Goal: Task Accomplishment & Management: Manage account settings

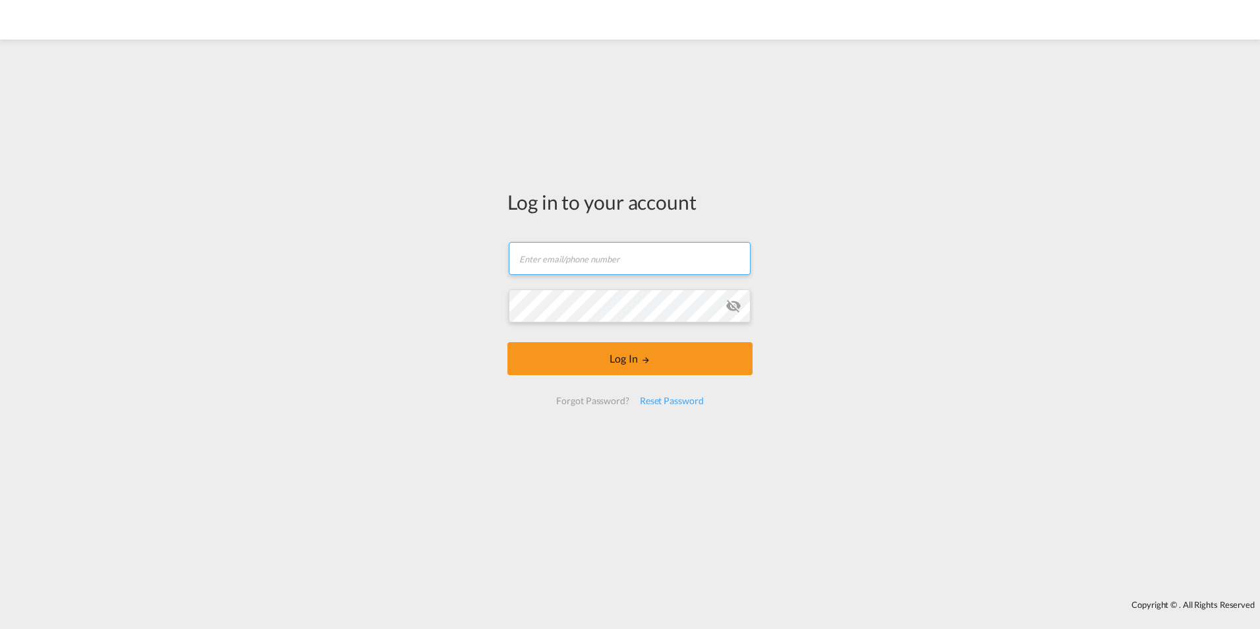
click at [571, 264] on input "text" at bounding box center [630, 258] width 242 height 33
type input "[PERSON_NAME][EMAIL_ADDRESS][PERSON_NAME][DOMAIN_NAME]"
click at [507, 342] on button "Log In" at bounding box center [629, 358] width 245 height 33
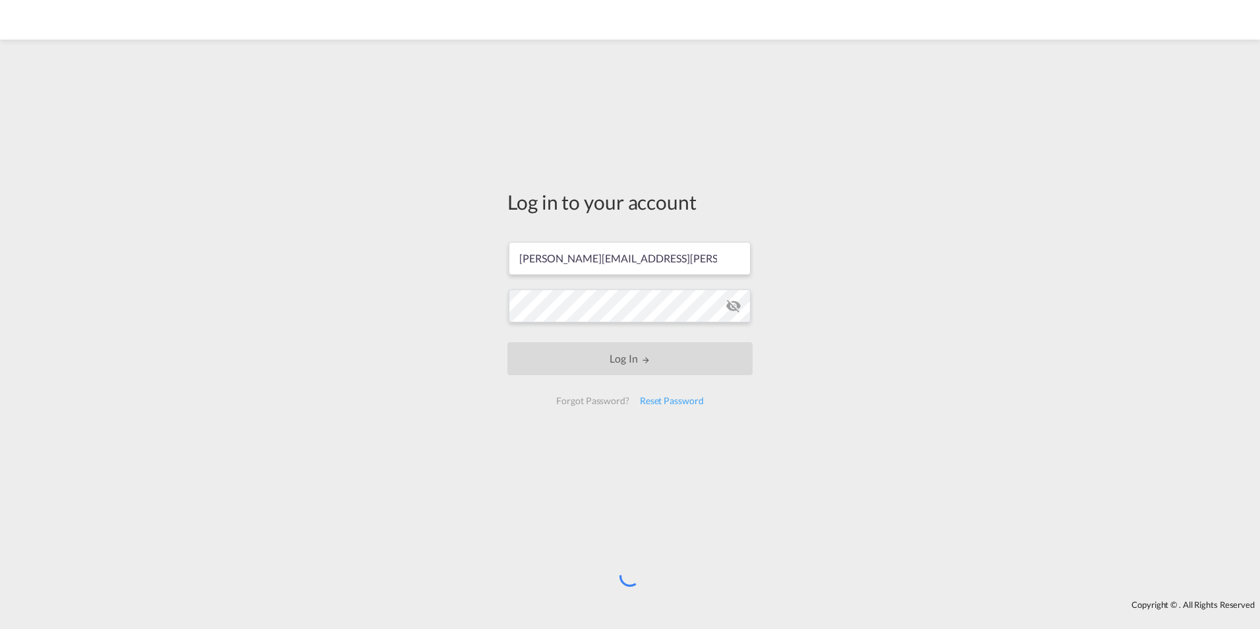
click at [674, 551] on div "Log in to your account [PERSON_NAME][EMAIL_ADDRESS][PERSON_NAME][DOMAIN_NAME] L…" at bounding box center [630, 302] width 265 height 513
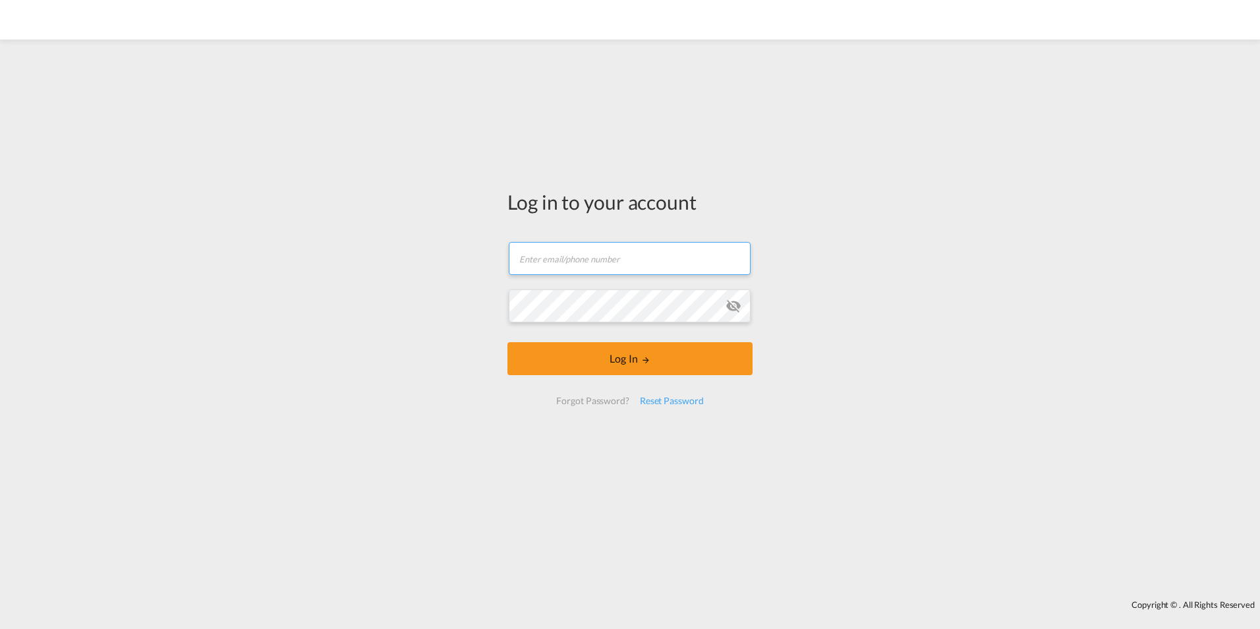
click at [585, 266] on input "text" at bounding box center [630, 258] width 242 height 33
type input "[PERSON_NAME][EMAIL_ADDRESS][PERSON_NAME][DOMAIN_NAME]"
click at [507, 342] on button "Log In" at bounding box center [629, 358] width 245 height 33
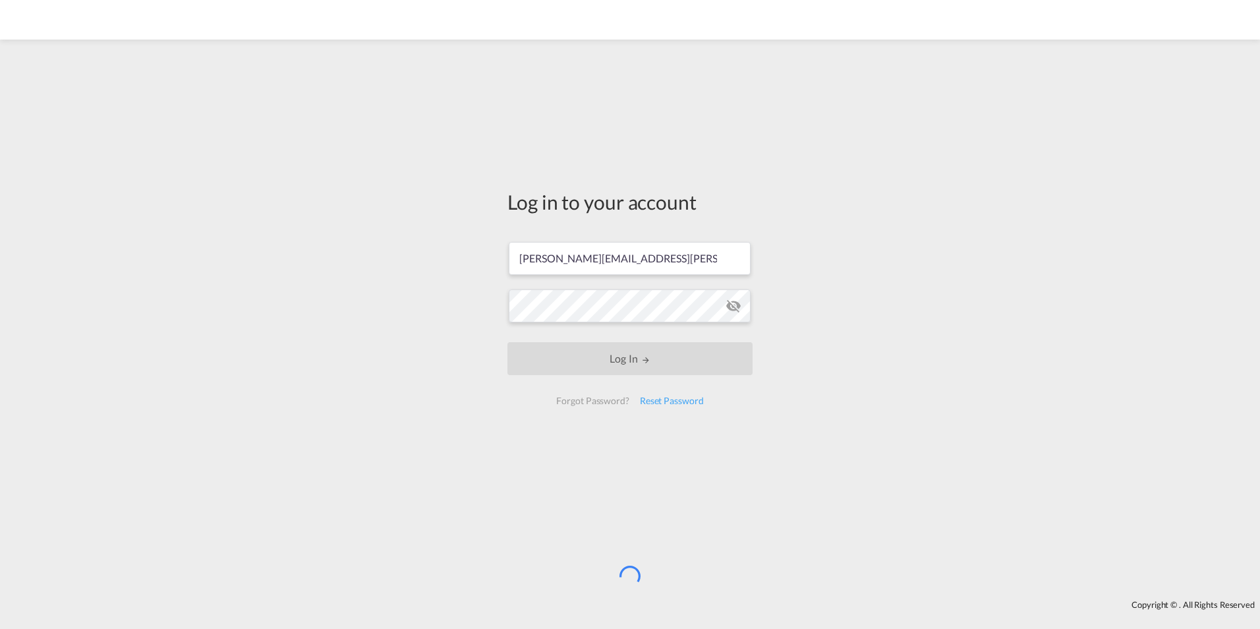
click at [328, 565] on div "Log in to your account [PERSON_NAME][EMAIL_ADDRESS][PERSON_NAME][DOMAIN_NAME] L…" at bounding box center [630, 319] width 1260 height 547
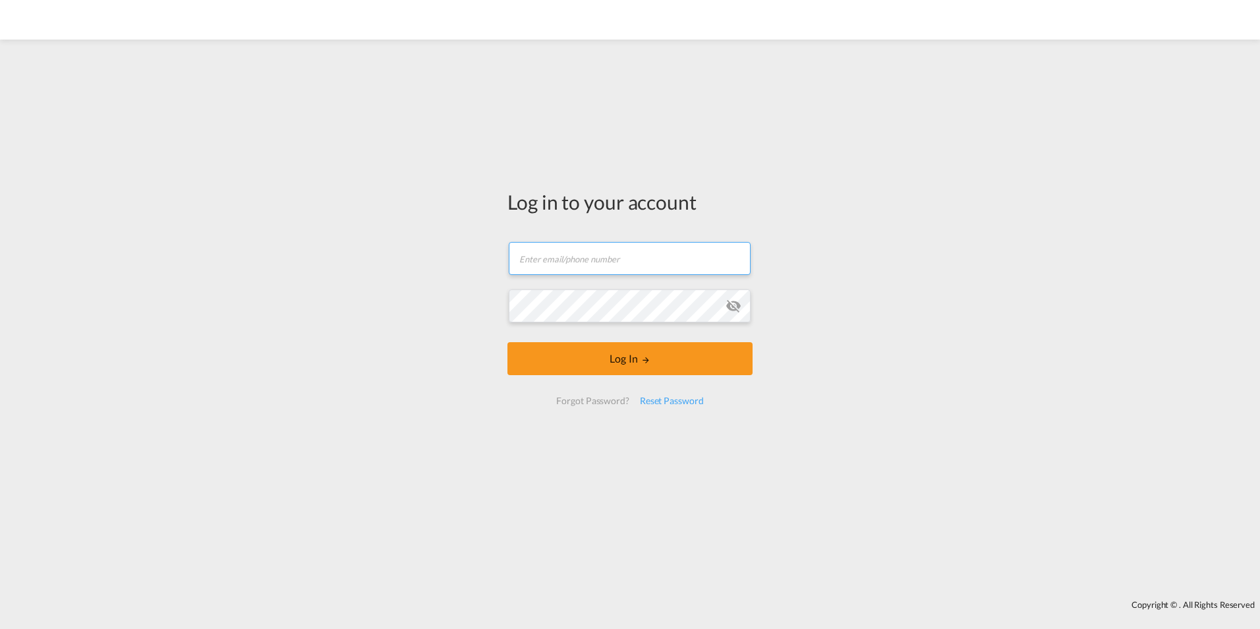
click at [615, 264] on input "text" at bounding box center [630, 258] width 242 height 33
type input "[PERSON_NAME][EMAIL_ADDRESS][PERSON_NAME][DOMAIN_NAME]"
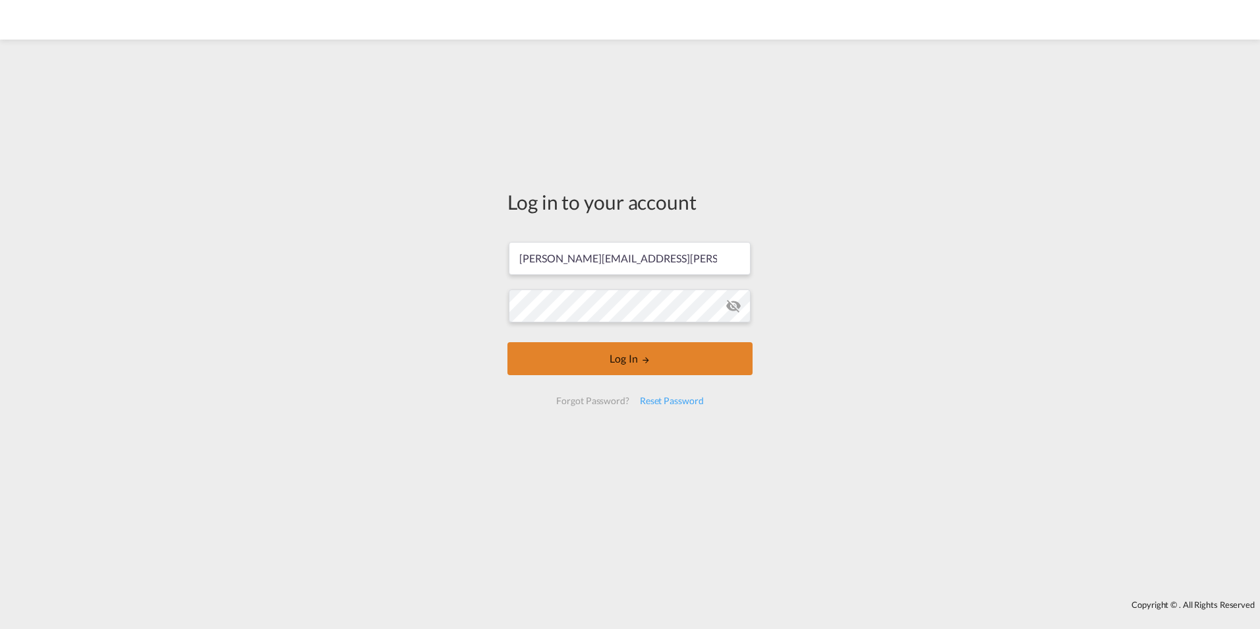
click at [560, 357] on button "Log In" at bounding box center [629, 358] width 245 height 33
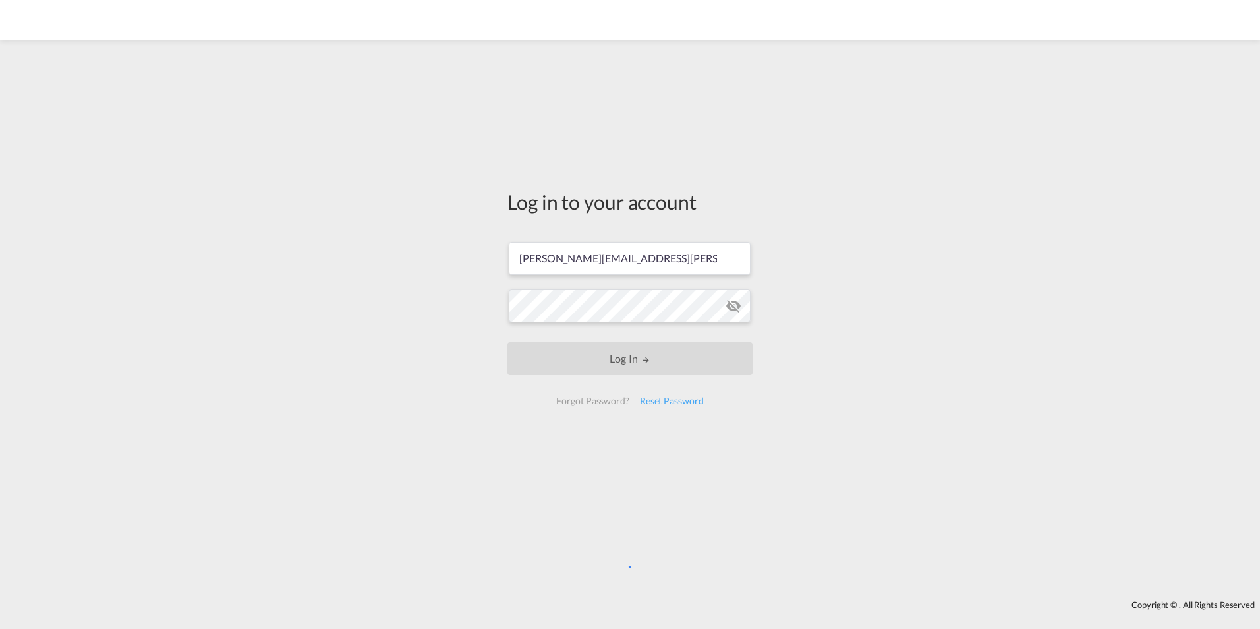
click at [644, 571] on div "Log in to your account [PERSON_NAME][EMAIL_ADDRESS][PERSON_NAME][DOMAIN_NAME] L…" at bounding box center [630, 319] width 1260 height 547
click at [446, 482] on div "Log in to your account [PERSON_NAME][EMAIL_ADDRESS][PERSON_NAME][DOMAIN_NAME] L…" at bounding box center [630, 319] width 1260 height 547
click at [610, 399] on div "Forgot Password?" at bounding box center [592, 401] width 83 height 24
